Goal: Entertainment & Leisure: Consume media (video, audio)

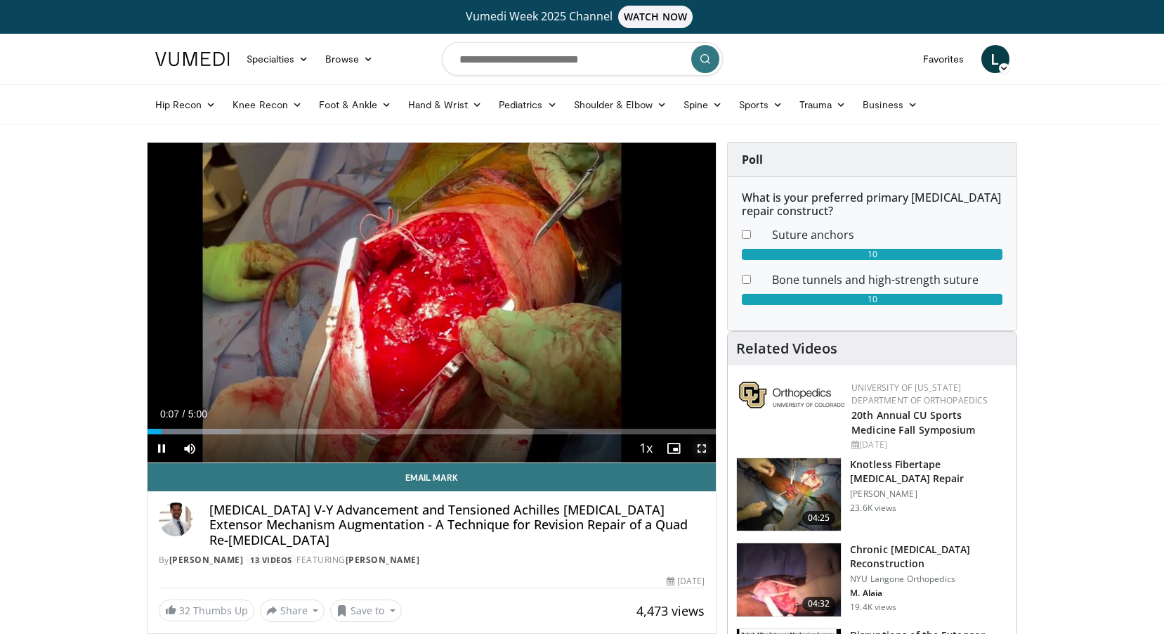
click at [703, 443] on span "Video Player" at bounding box center [702, 448] width 28 height 28
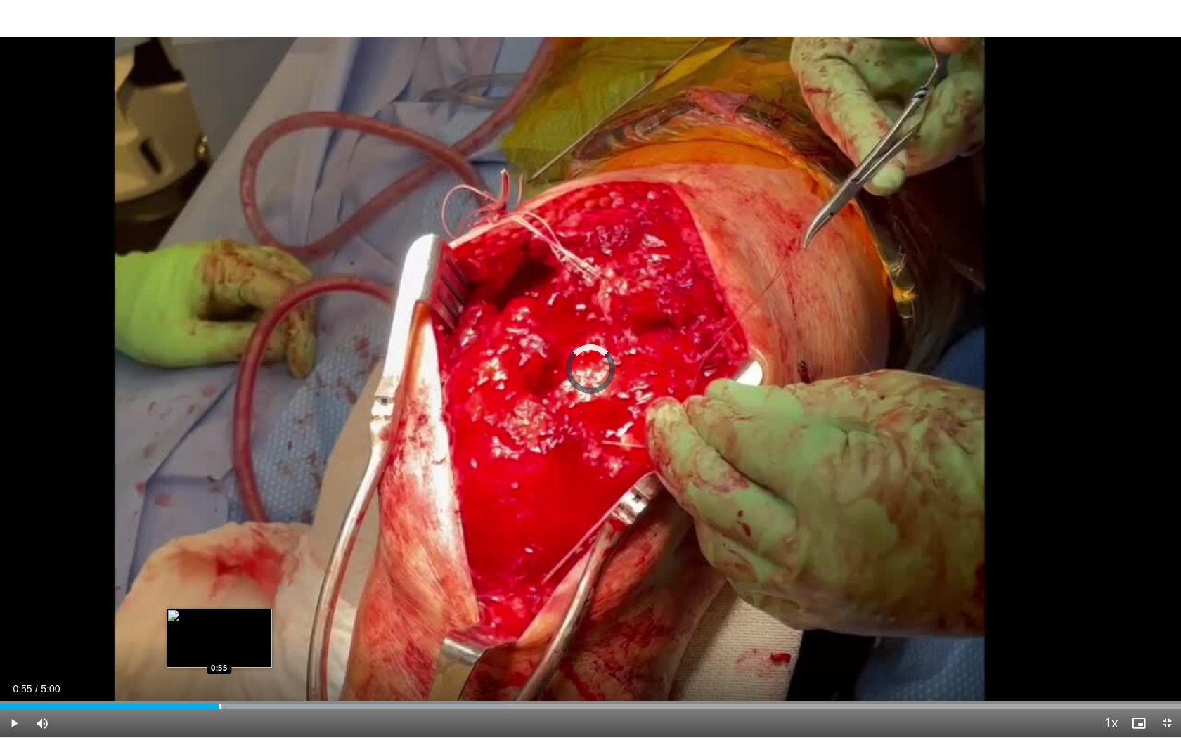
click at [219, 633] on div "Loaded : 42.96% 0:55 0:55" at bounding box center [590, 702] width 1181 height 13
click at [197, 633] on div "Loaded : 42.96% 0:59 0:50" at bounding box center [590, 702] width 1181 height 13
click at [188, 633] on div "Loaded : 42.96% 0:55 0:47" at bounding box center [590, 702] width 1181 height 13
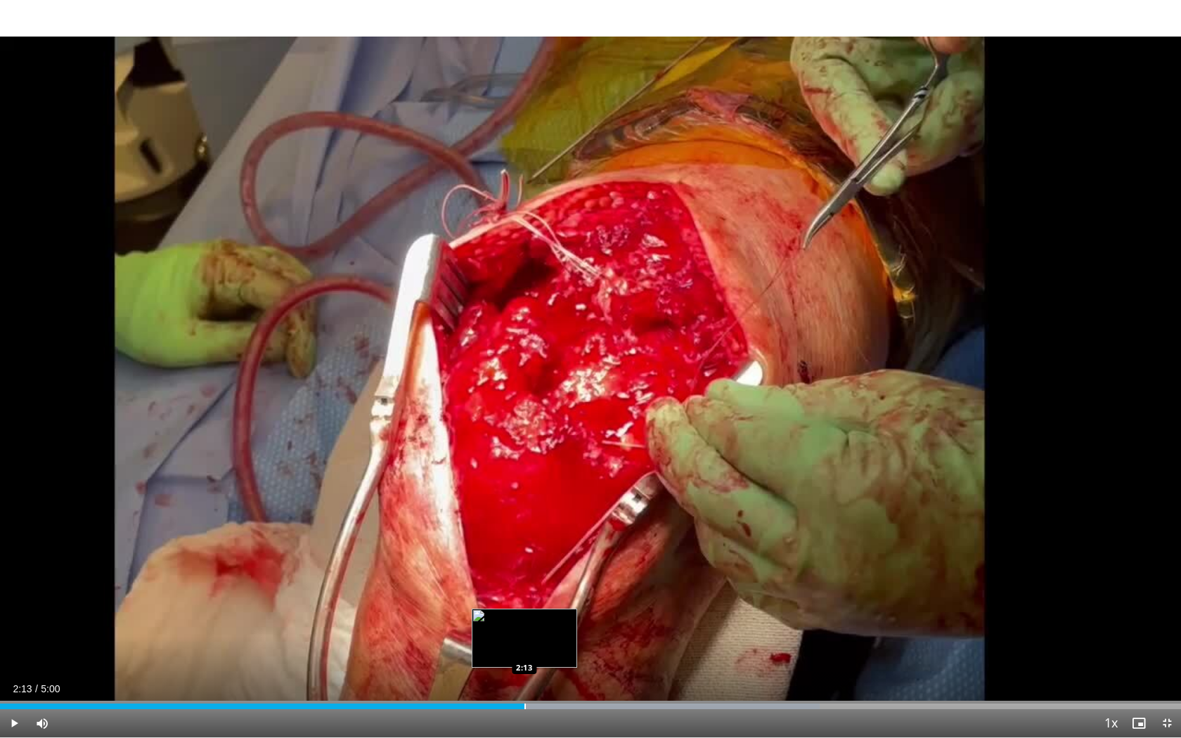
click at [524, 633] on div "Progress Bar" at bounding box center [524, 706] width 1 height 6
click at [514, 633] on div "Loaded : 69.42% 2:19 2:10" at bounding box center [590, 702] width 1181 height 13
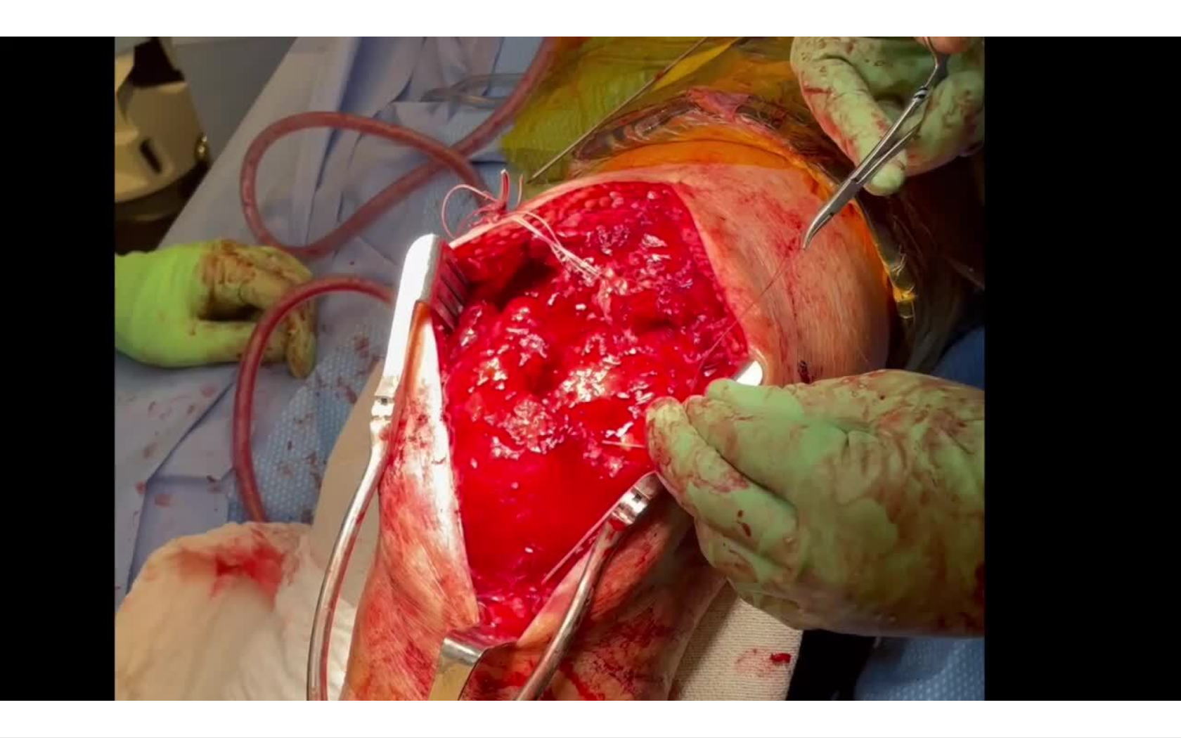
click at [507, 633] on video-js "**********" at bounding box center [590, 369] width 1181 height 738
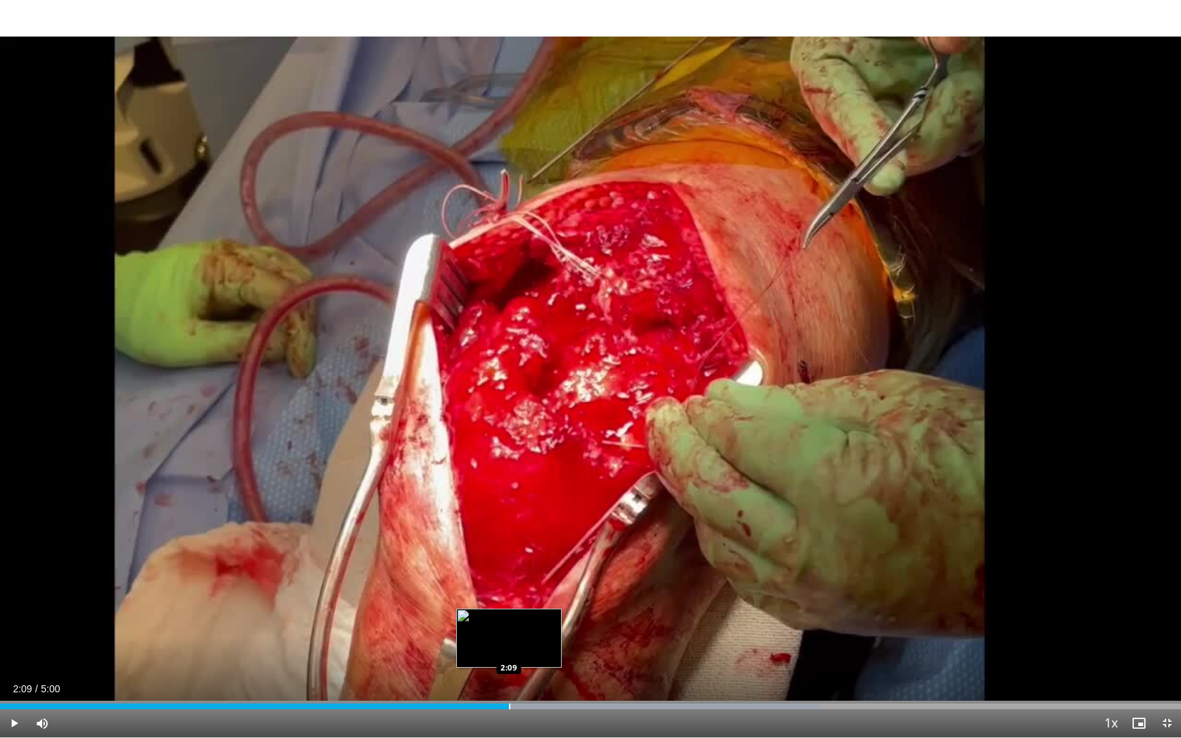
click at [509, 633] on div "Progress Bar" at bounding box center [509, 706] width 1 height 6
click at [476, 633] on div "Progress Bar" at bounding box center [476, 706] width 1 height 6
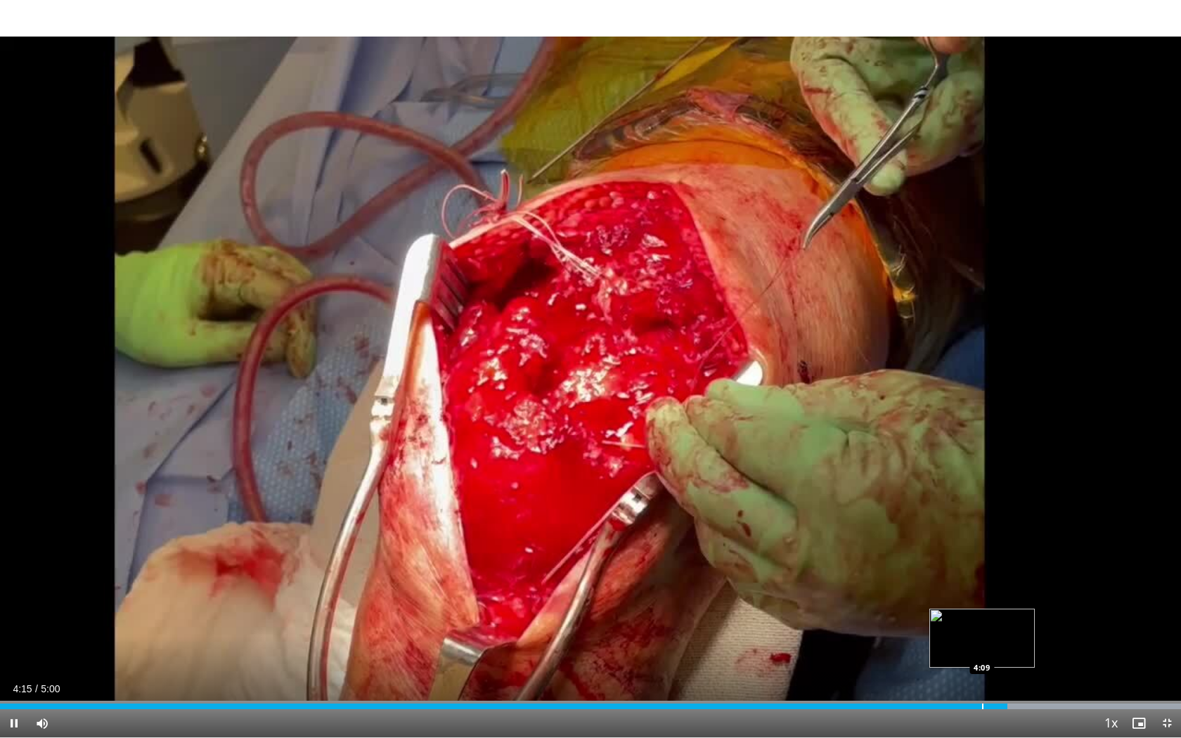
click at [982, 633] on div "Progress Bar" at bounding box center [982, 706] width 1 height 6
click at [970, 633] on div "Progress Bar" at bounding box center [970, 706] width 1 height 6
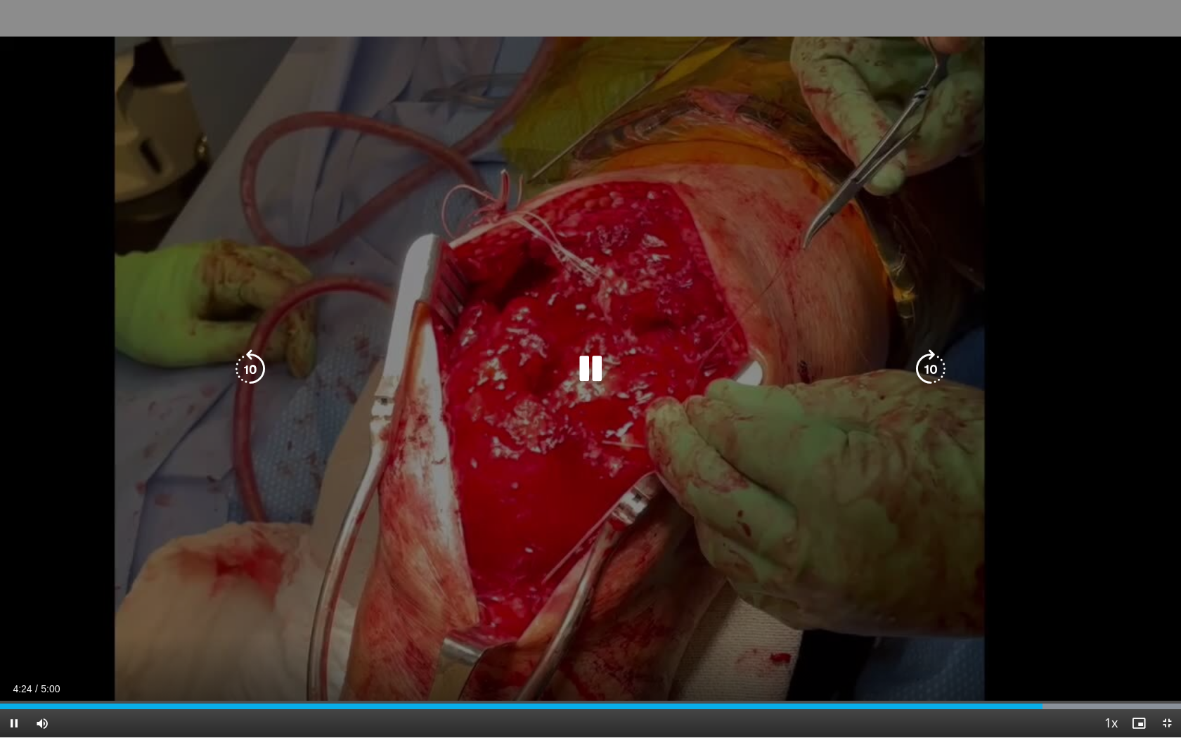
click at [1028, 255] on div "10 seconds Tap to unmute" at bounding box center [590, 368] width 1181 height 737
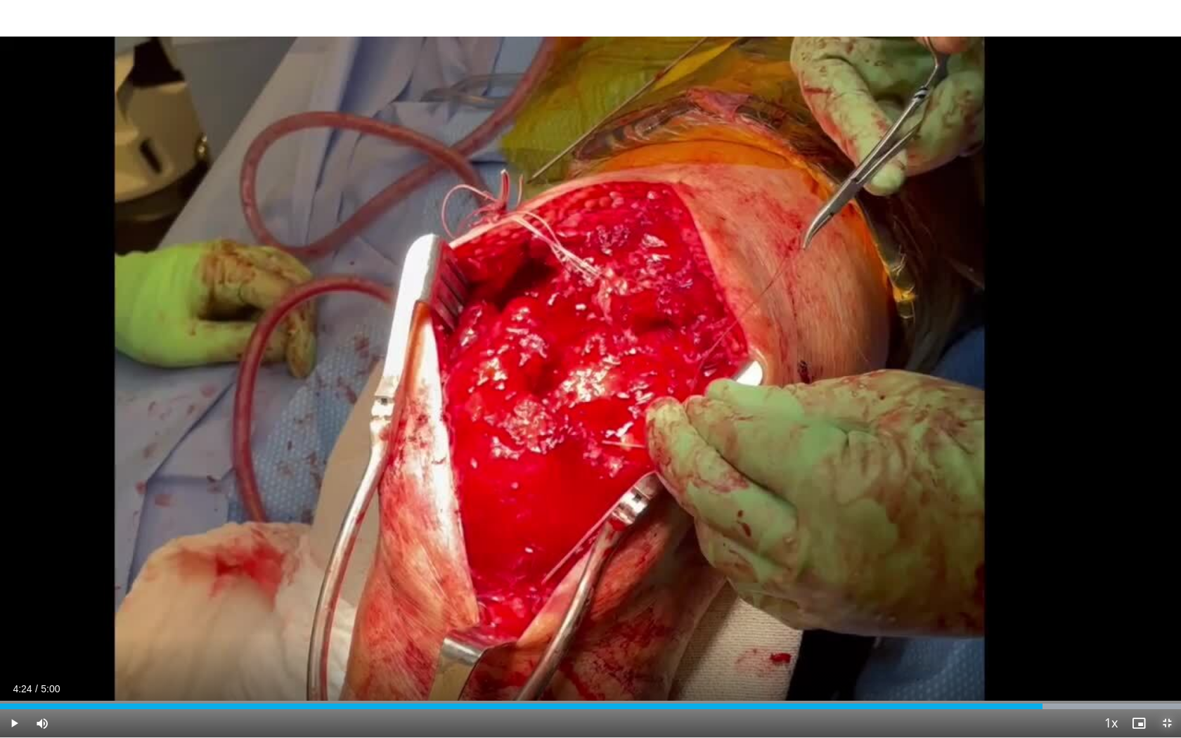
click at [1164, 633] on span "Video Player" at bounding box center [1166, 723] width 28 height 28
